Goal: Information Seeking & Learning: Learn about a topic

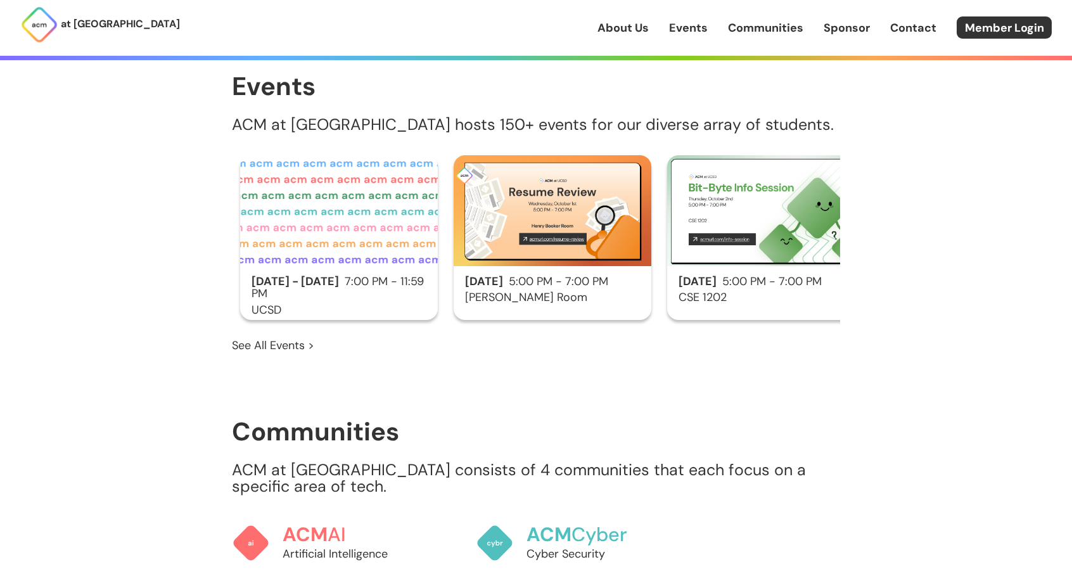
scroll to position [785, 0]
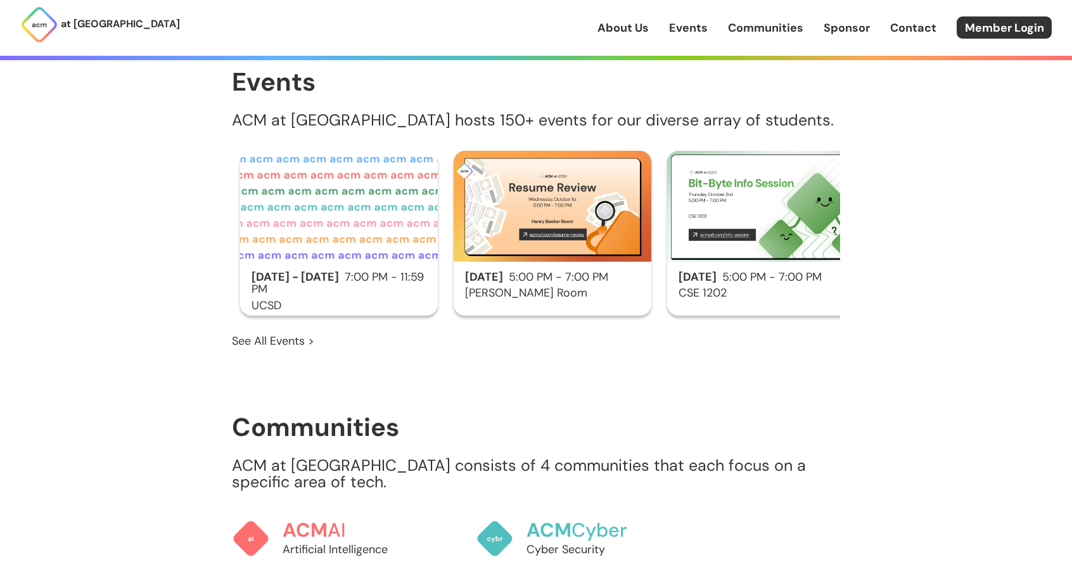
click at [284, 333] on link "See All Events >" at bounding box center [273, 341] width 82 height 16
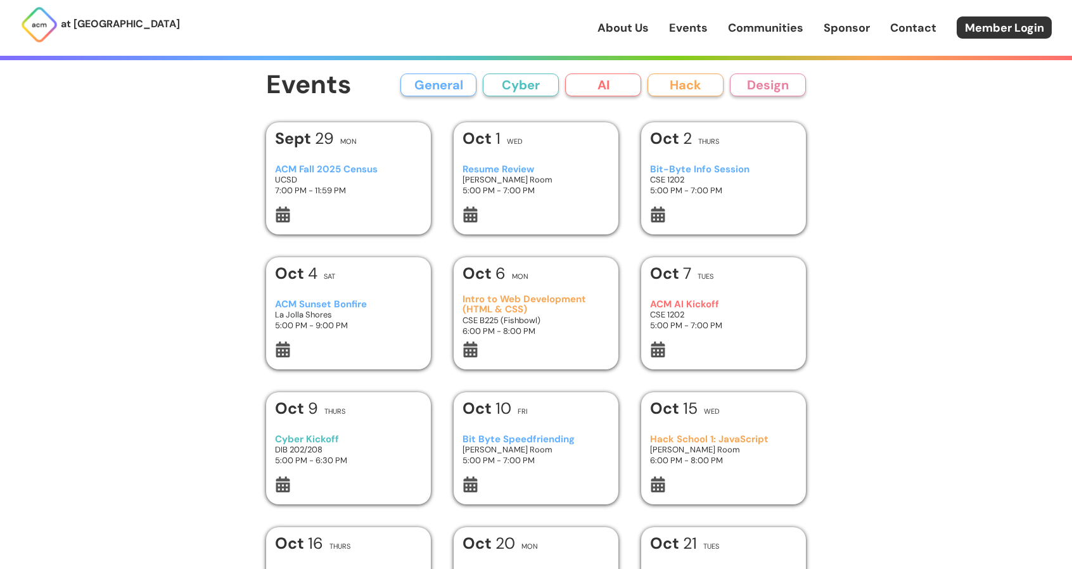
click at [684, 87] on button "Hack" at bounding box center [685, 84] width 76 height 23
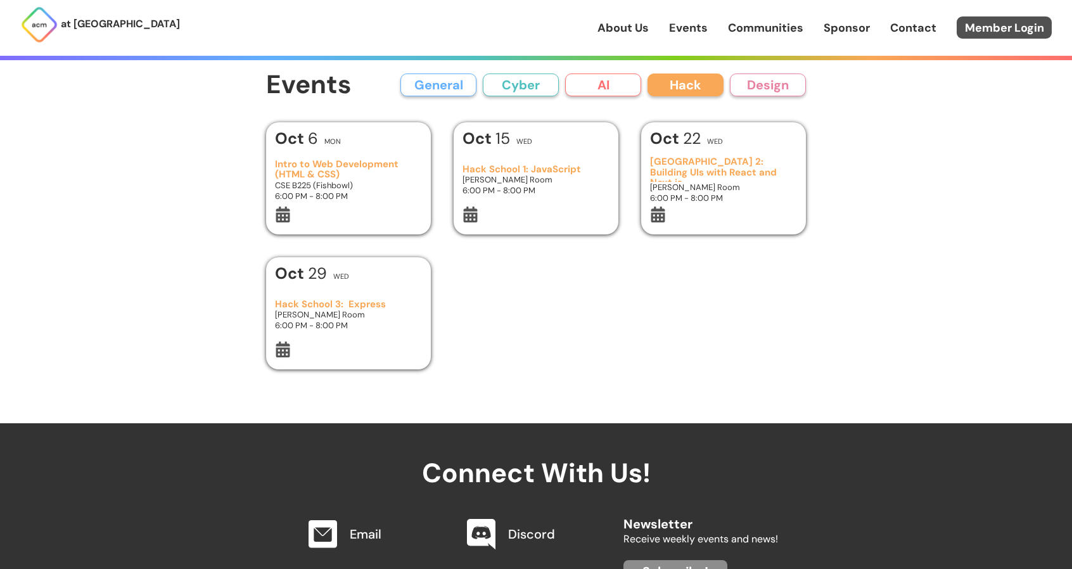
click at [981, 36] on link "Member Login" at bounding box center [1003, 27] width 95 height 22
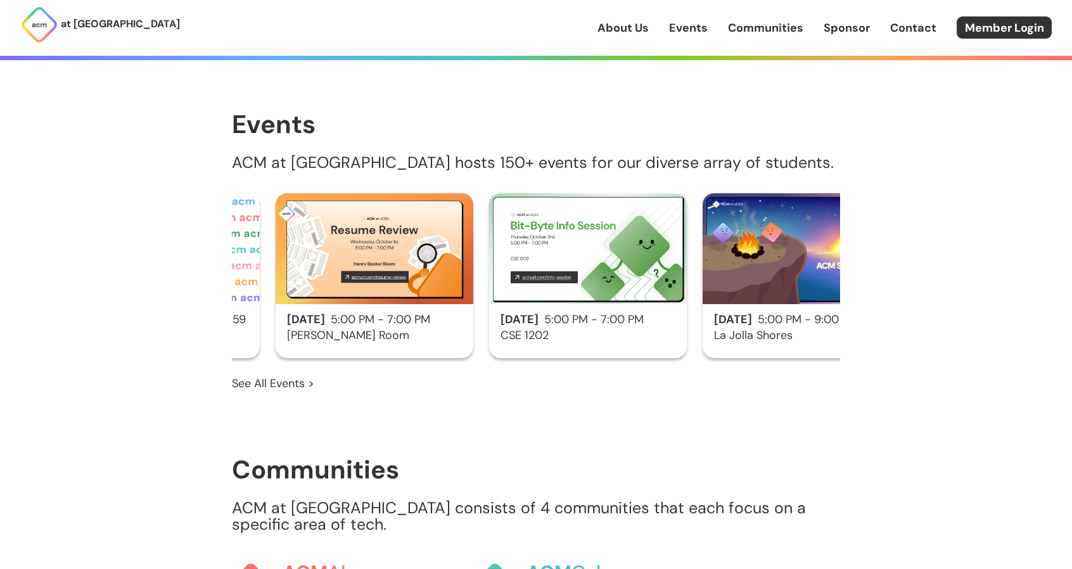
scroll to position [0, 177]
click at [274, 375] on link "See All Events >" at bounding box center [273, 383] width 82 height 16
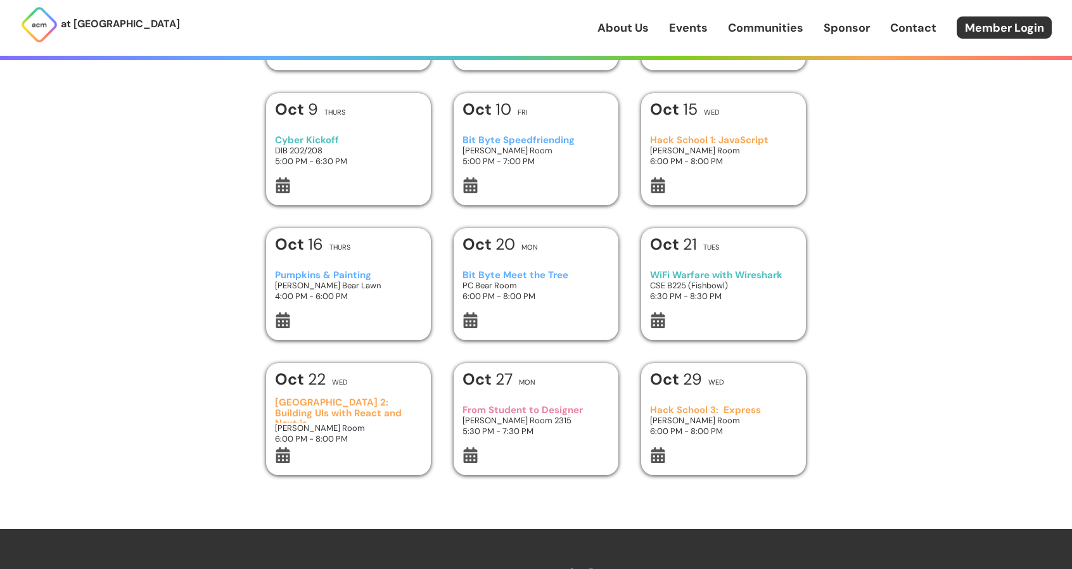
scroll to position [301, 0]
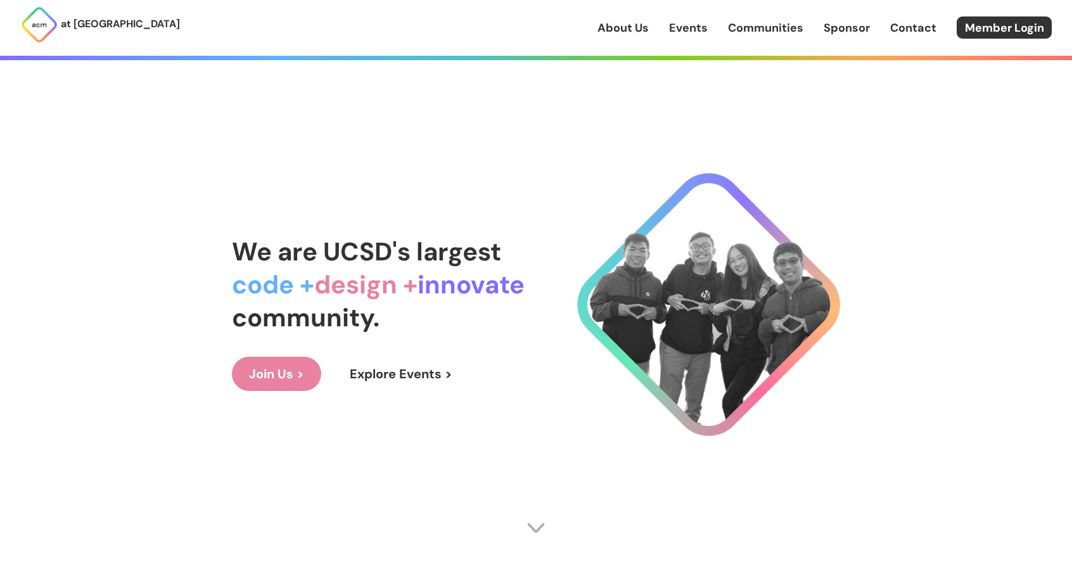
click at [624, 32] on link "About Us" at bounding box center [622, 28] width 51 height 16
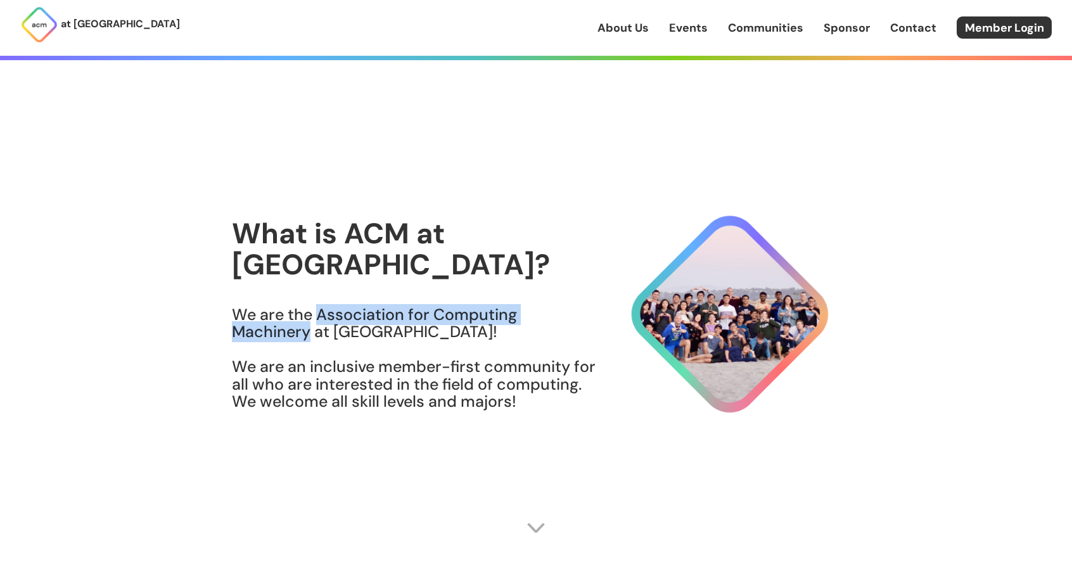
drag, startPoint x: 321, startPoint y: 303, endPoint x: 308, endPoint y: 324, distance: 23.6
click at [308, 324] on h3 "We are the Association for Computing Machinery at UCSD! We are an inclusive mem…" at bounding box center [414, 358] width 365 height 105
copy h3 "Association for Computing Machinery"
